Goal: Transaction & Acquisition: Download file/media

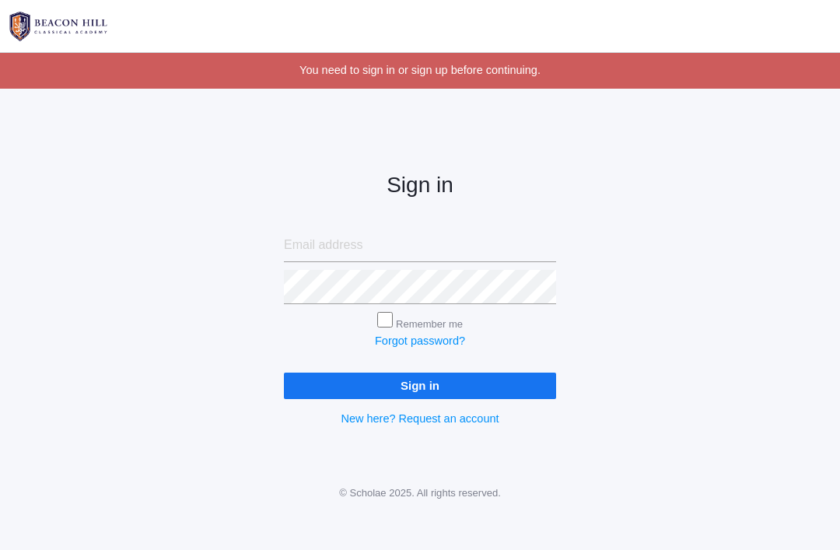
scroll to position [99, 0]
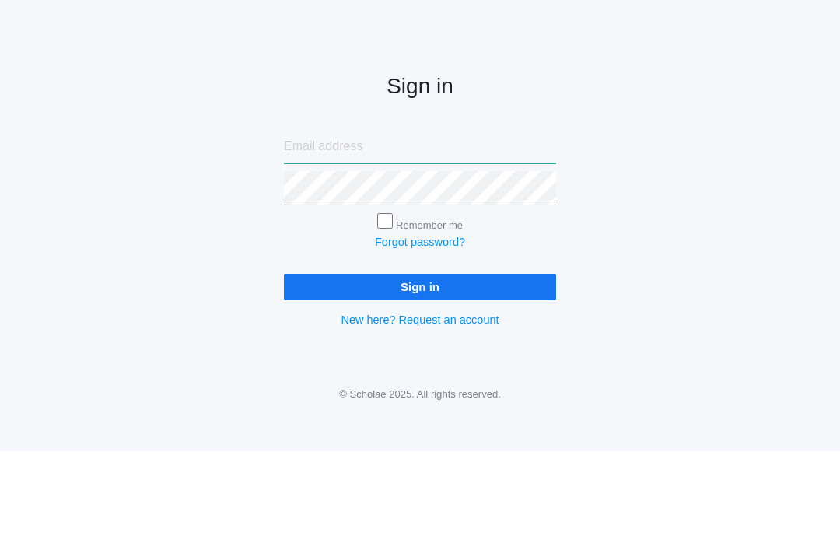
type input "[PERSON_NAME][EMAIL_ADDRESS][DOMAIN_NAME]"
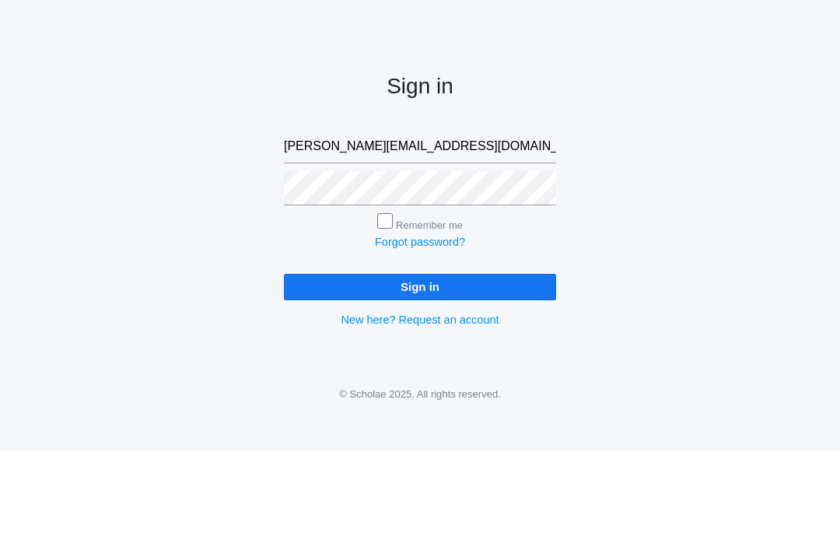
click at [420, 373] on input "Sign in" at bounding box center [420, 386] width 272 height 26
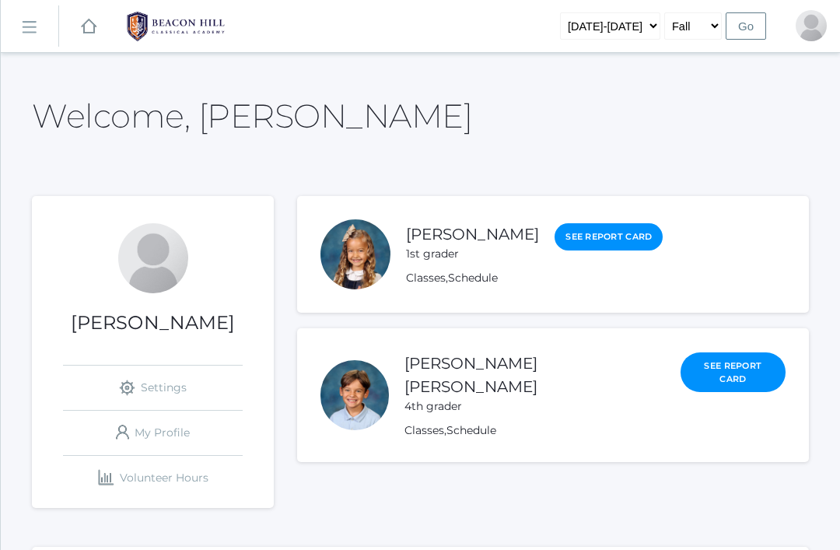
click at [491, 369] on link "[PERSON_NAME] [PERSON_NAME]" at bounding box center [470, 375] width 133 height 42
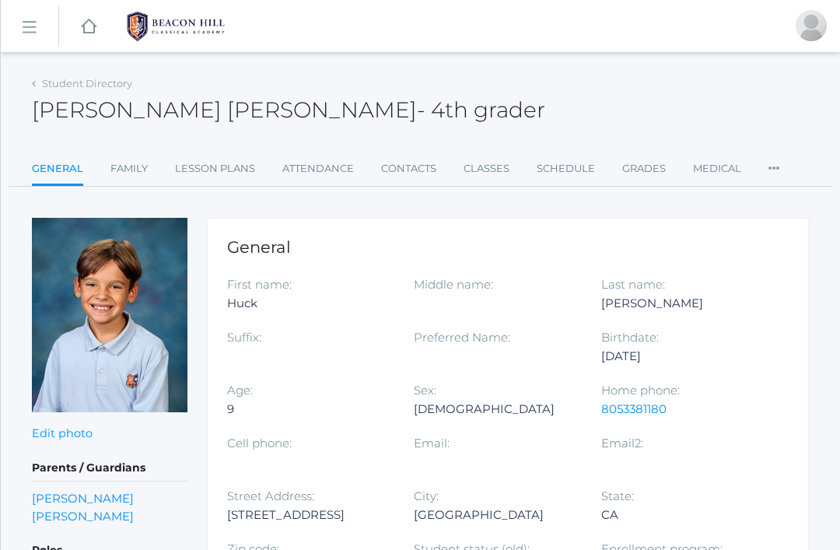
click at [231, 169] on link "Lesson Plans" at bounding box center [215, 168] width 80 height 31
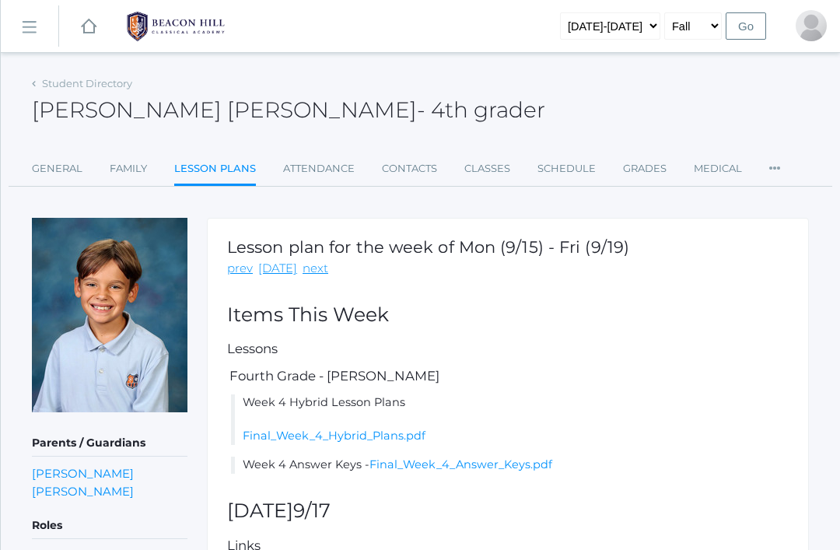
click at [396, 436] on link "Final_Week_4_Hybrid_Plans.pdf" at bounding box center [334, 435] width 183 height 14
